Goal: Navigation & Orientation: Find specific page/section

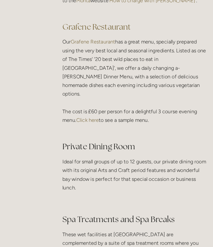
scroll to position [811, 0]
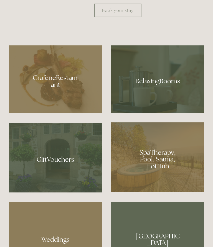
scroll to position [361, 0]
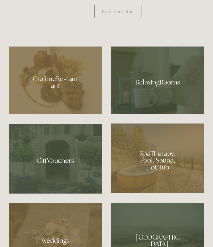
click at [160, 169] on div at bounding box center [157, 159] width 93 height 70
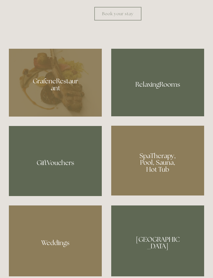
scroll to position [384, 0]
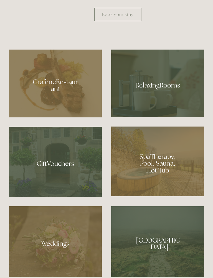
click at [56, 92] on div at bounding box center [55, 84] width 93 height 68
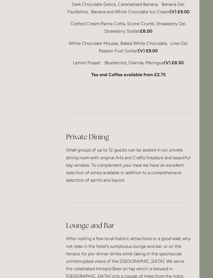
scroll to position [1349, 14]
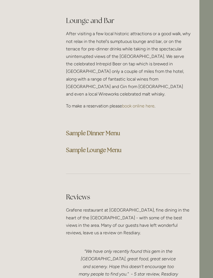
click at [120, 130] on strong "Sample Dinner Menu" at bounding box center [93, 133] width 54 height 7
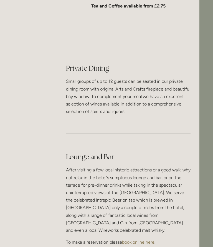
scroll to position [1414, 14]
